Goal: Book appointment/travel/reservation

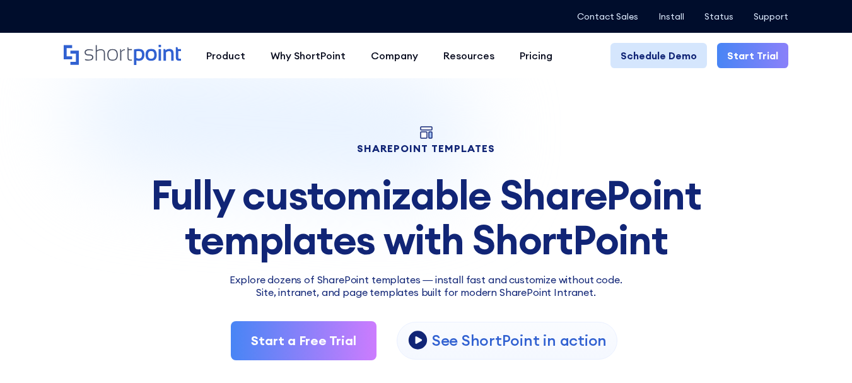
click at [671, 54] on link "Schedule Demo" at bounding box center [659, 55] width 97 height 25
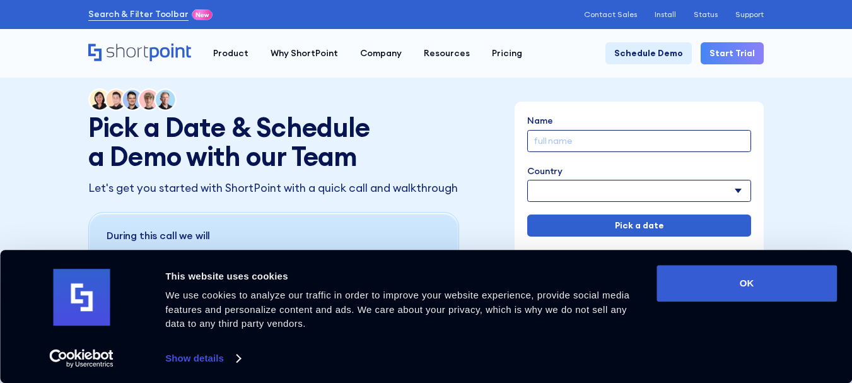
click at [645, 134] on input "Name" at bounding box center [639, 141] width 224 height 22
paste input "Charles L. Nisbet"
type input "Charles L. Nisbet"
click at [594, 189] on select "Afghanistan Albania Algeria American Samoa Andorra Angola Anguilla Argentina Ar…" at bounding box center [639, 191] width 224 height 22
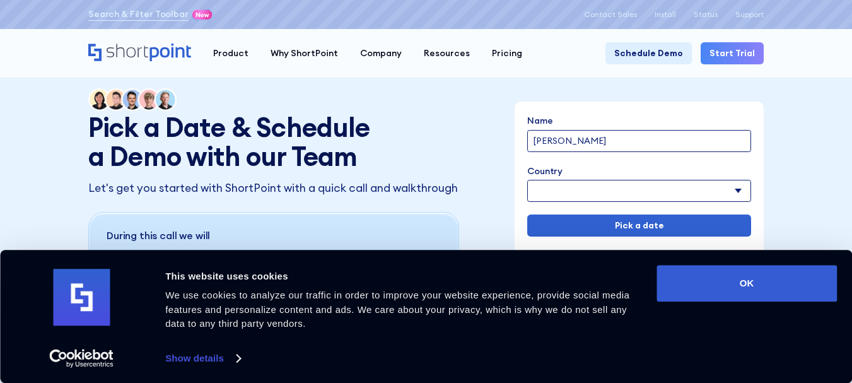
select select "United States"
click at [527, 180] on select "Afghanistan Albania Algeria American Samoa Andorra Angola Anguilla Argentina Ar…" at bounding box center [639, 191] width 224 height 22
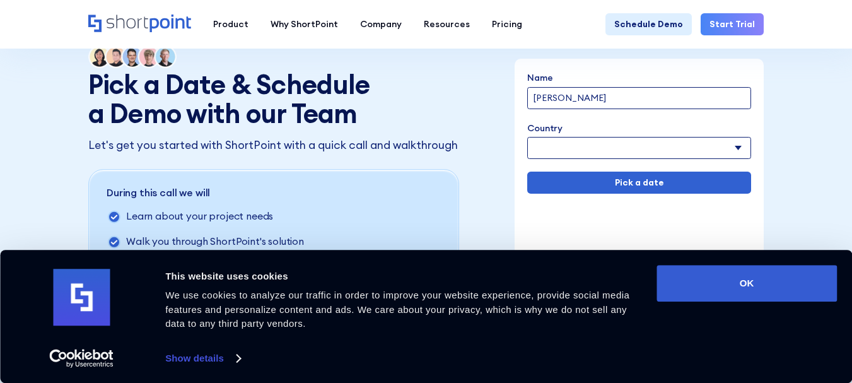
scroll to position [63, 0]
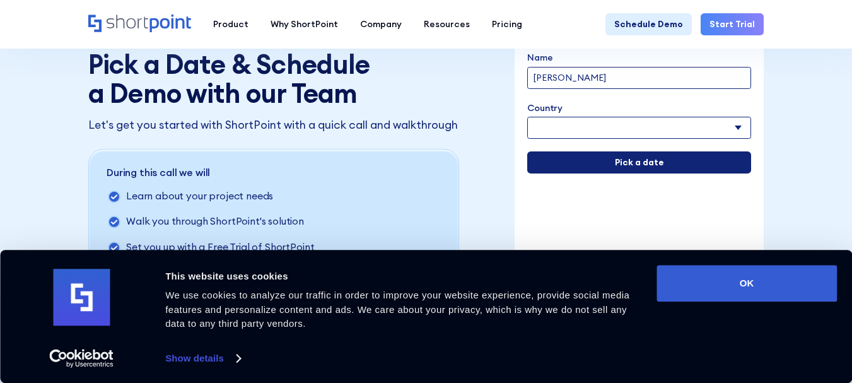
click at [641, 160] on input "Pick a date" at bounding box center [639, 162] width 224 height 22
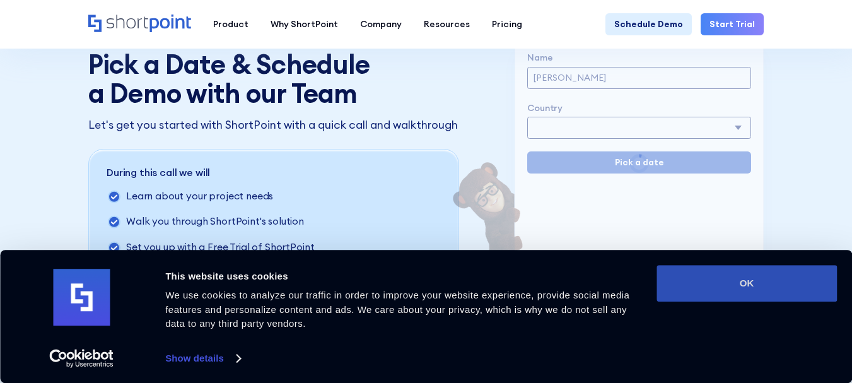
click at [779, 279] on button "OK" at bounding box center [747, 283] width 180 height 37
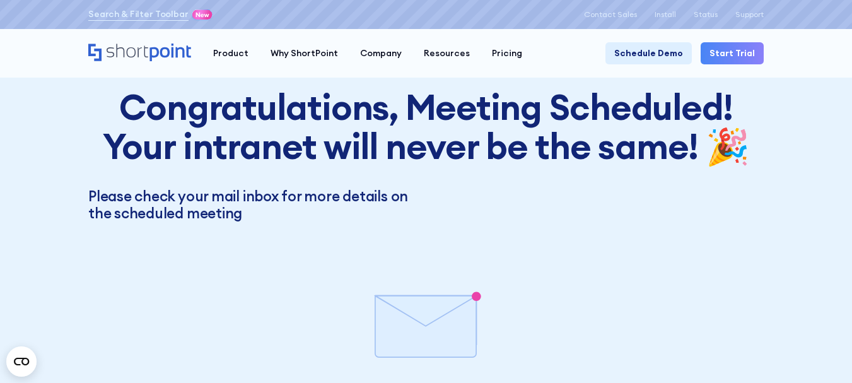
scroll to position [0, 0]
